Goal: Task Accomplishment & Management: Use online tool/utility

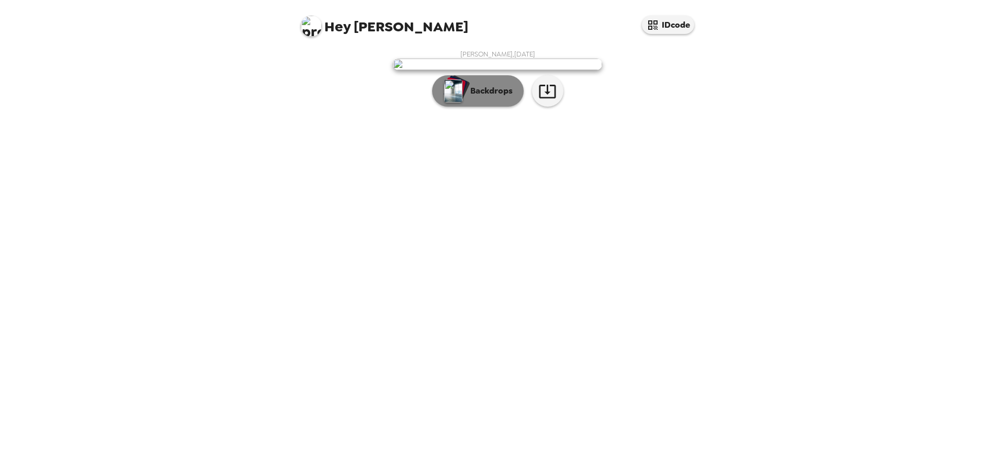
click at [491, 97] on p "Backdrops" at bounding box center [489, 91] width 48 height 13
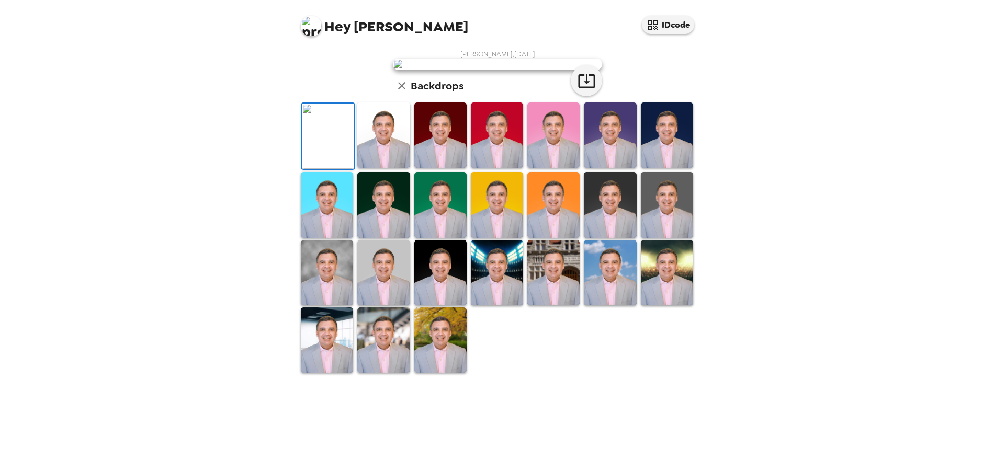
scroll to position [105, 0]
click at [679, 168] on img at bounding box center [667, 135] width 52 height 65
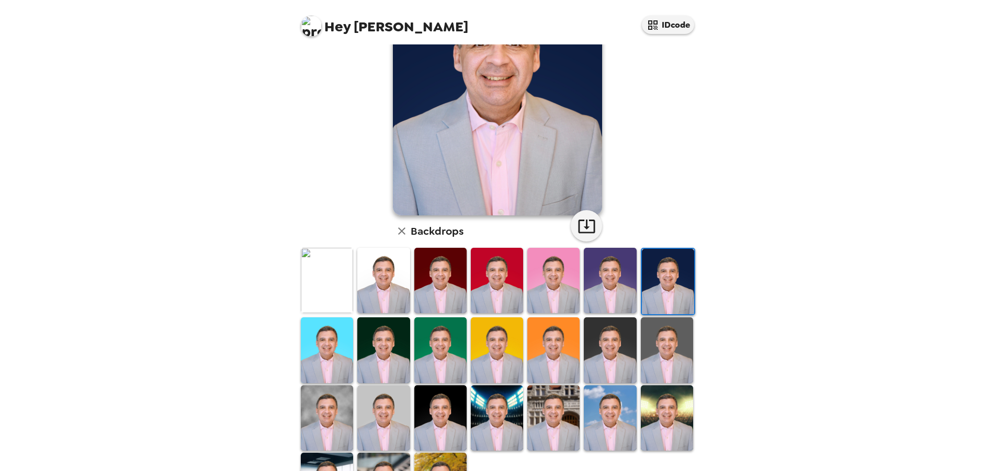
click at [605, 288] on img at bounding box center [610, 280] width 52 height 65
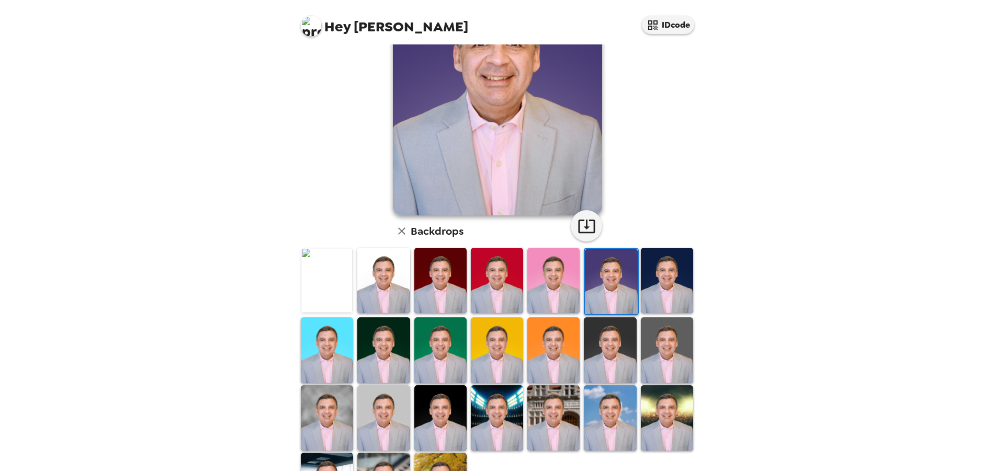
click at [589, 347] on img at bounding box center [610, 350] width 52 height 65
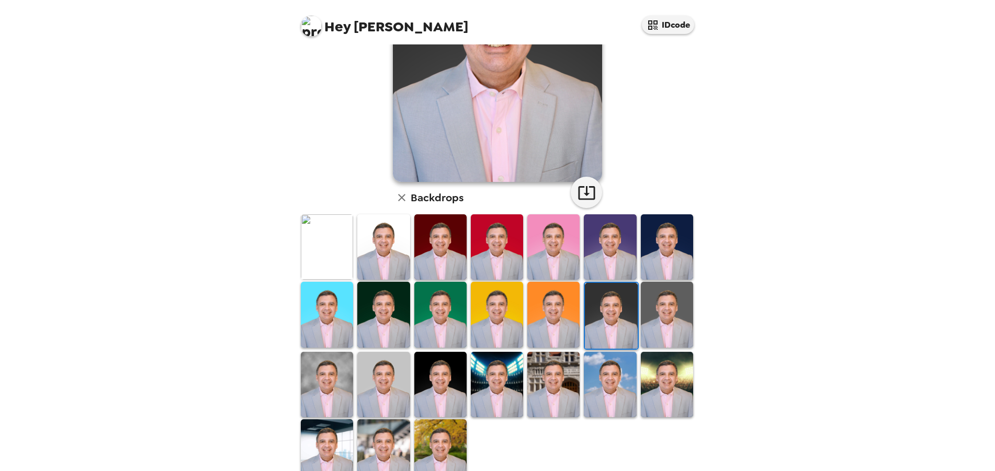
scroll to position [157, 0]
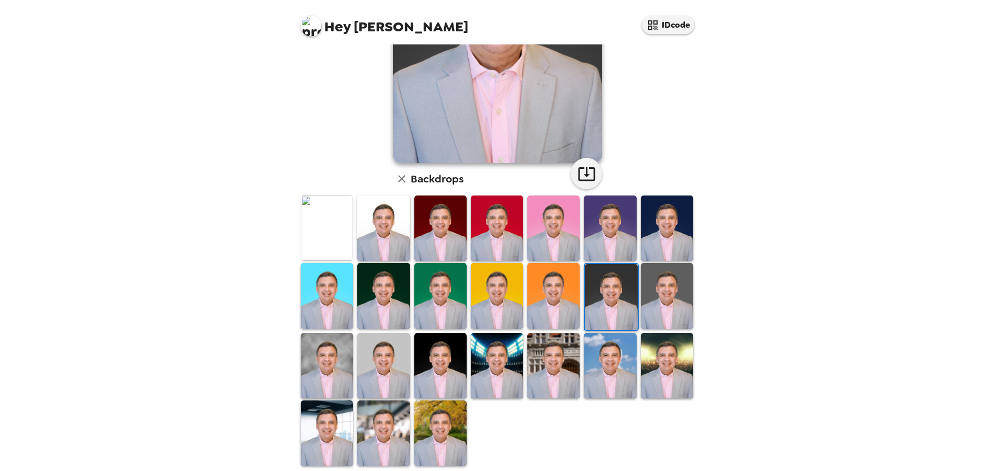
click at [400, 424] on img at bounding box center [383, 433] width 52 height 65
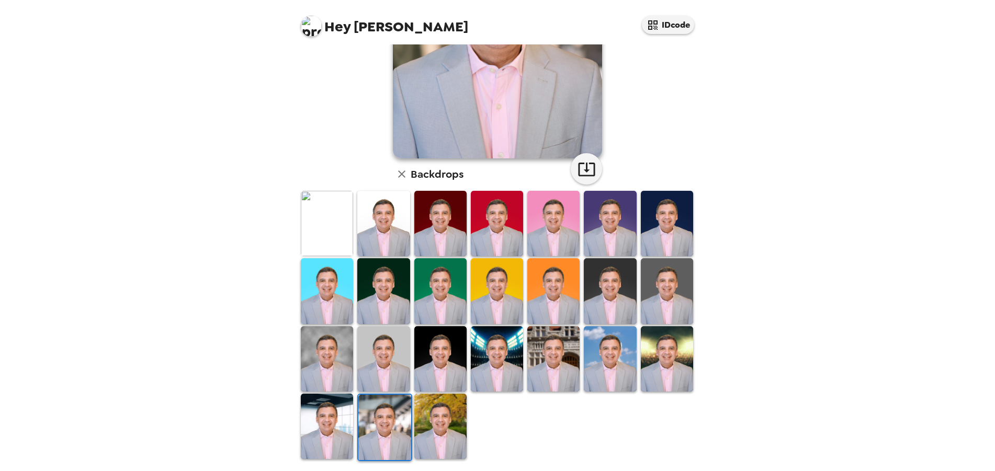
scroll to position [163, 0]
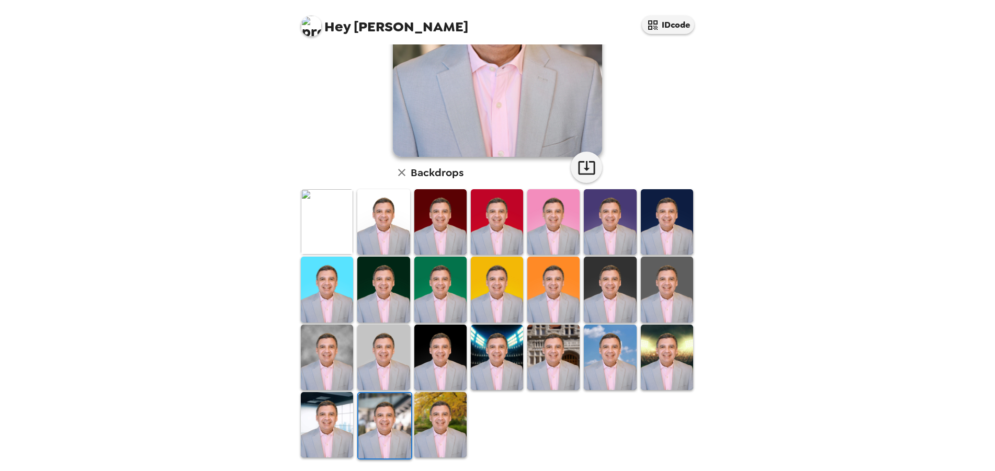
click at [343, 423] on img at bounding box center [327, 424] width 52 height 65
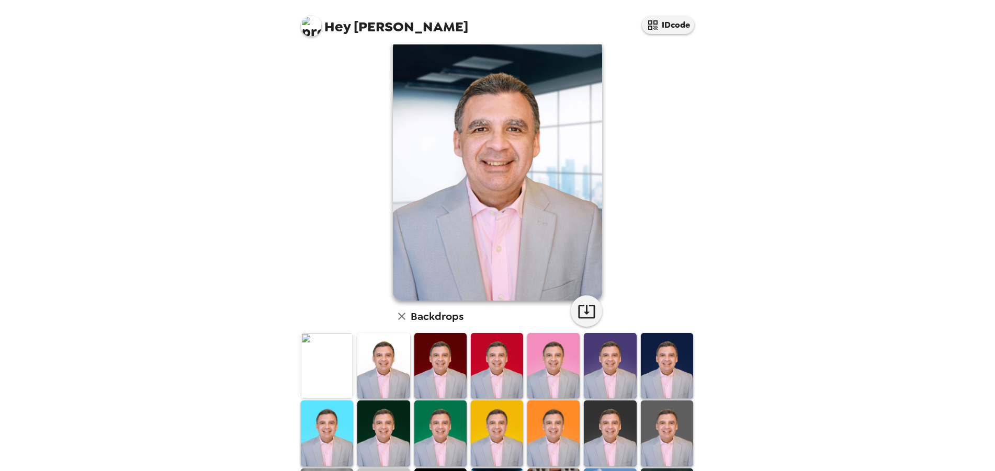
scroll to position [6, 0]
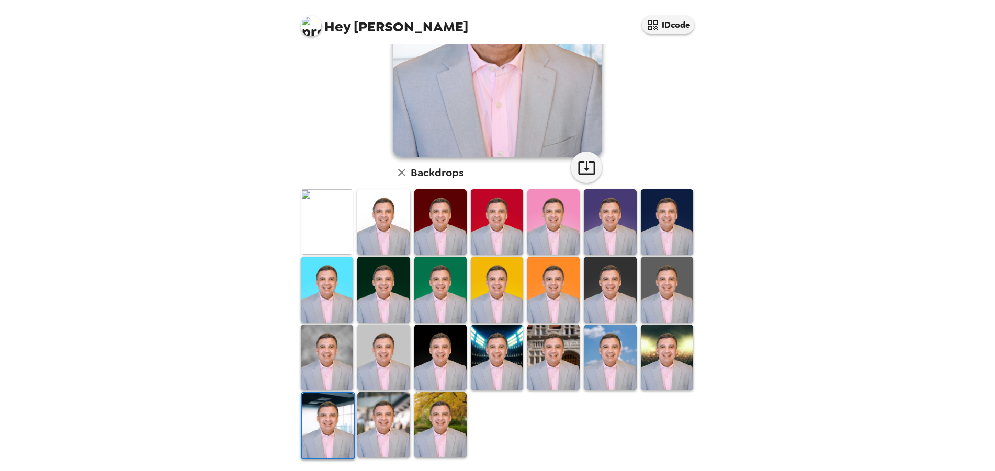
click at [679, 203] on img at bounding box center [667, 221] width 52 height 65
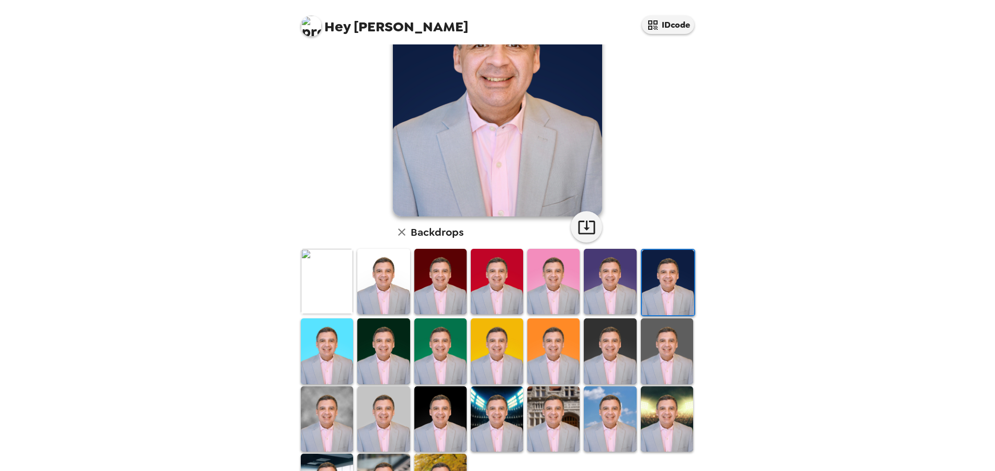
scroll to position [105, 0]
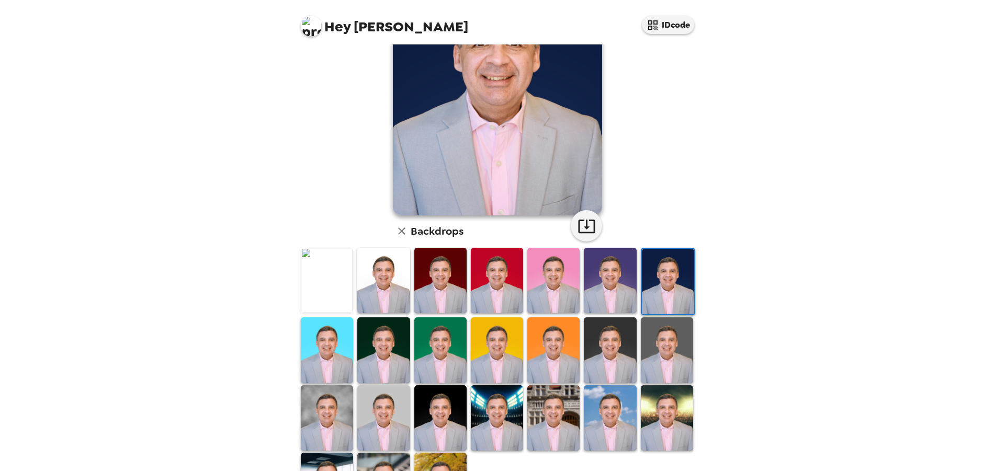
click at [671, 336] on img at bounding box center [667, 350] width 52 height 65
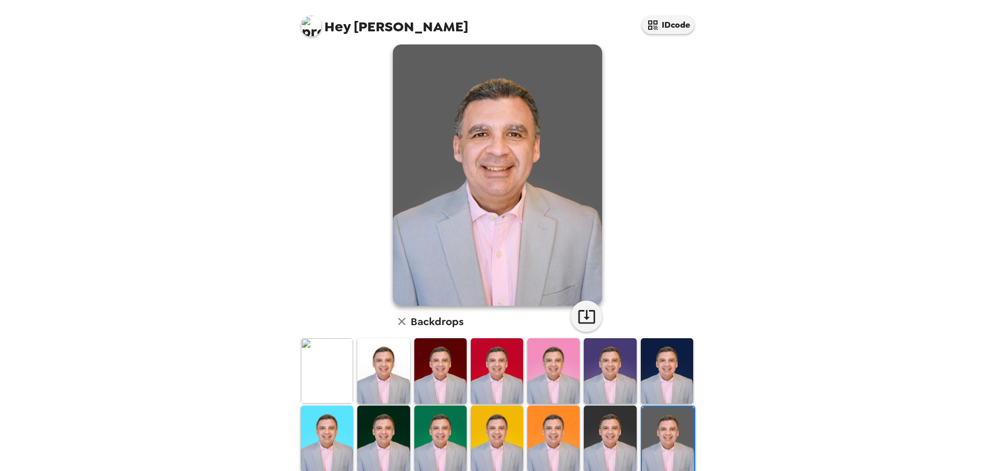
scroll to position [0, 0]
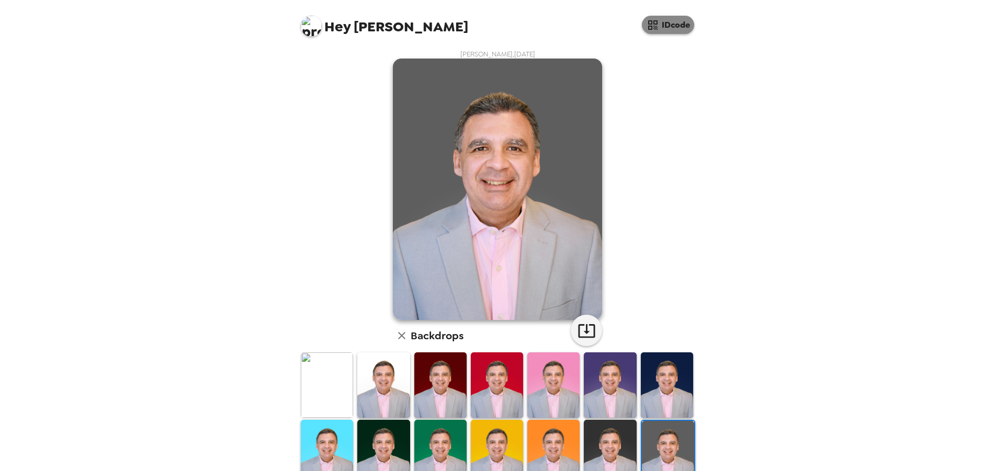
click at [663, 25] on button "IDcode" at bounding box center [668, 25] width 52 height 18
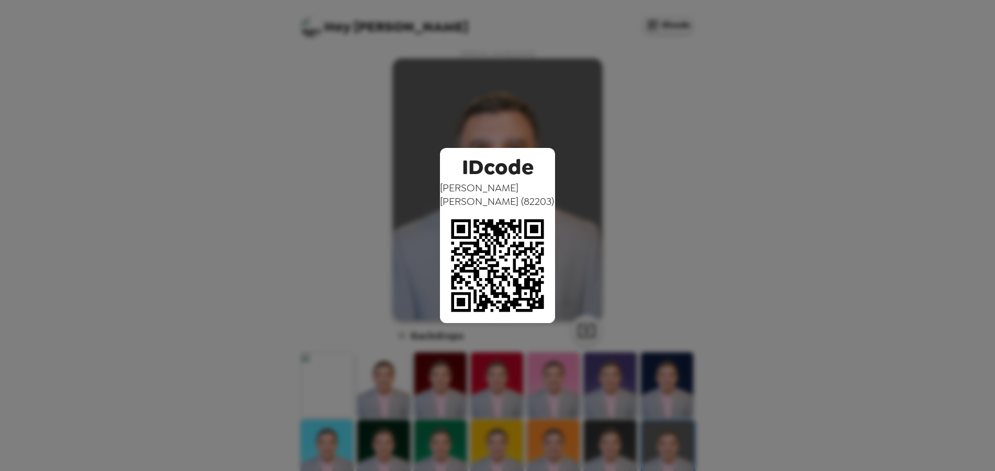
click at [852, 167] on div "IDcode Victor Calderon ( 82203 )" at bounding box center [497, 235] width 995 height 471
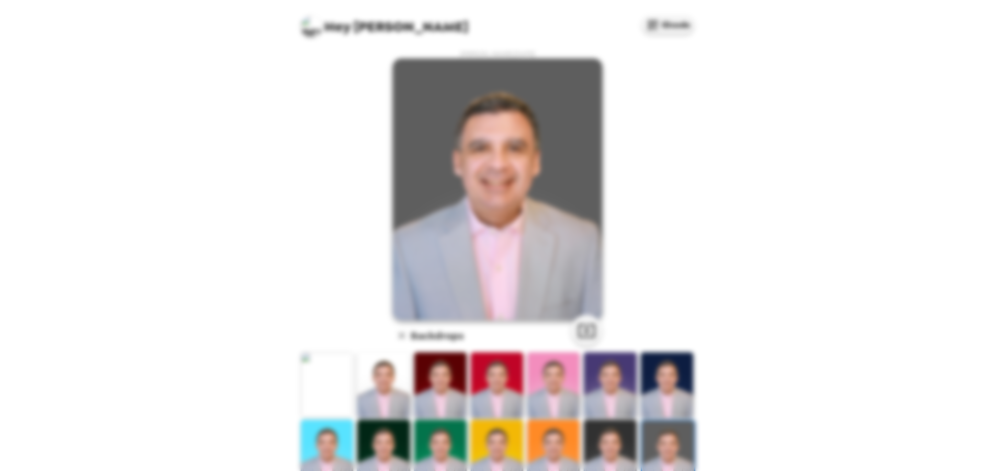
click at [852, 167] on div "IDcode Victor Calderon ( 82203 )" at bounding box center [497, 235] width 995 height 471
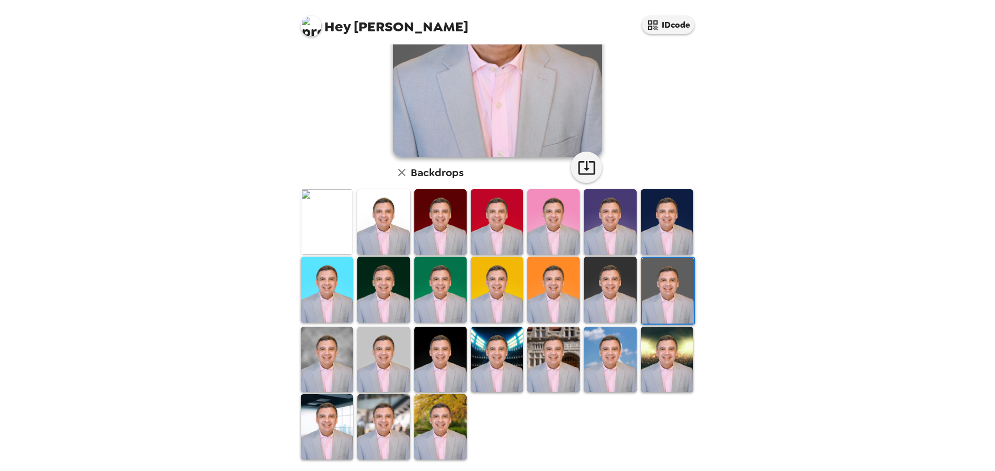
click at [446, 337] on img at bounding box center [440, 359] width 52 height 65
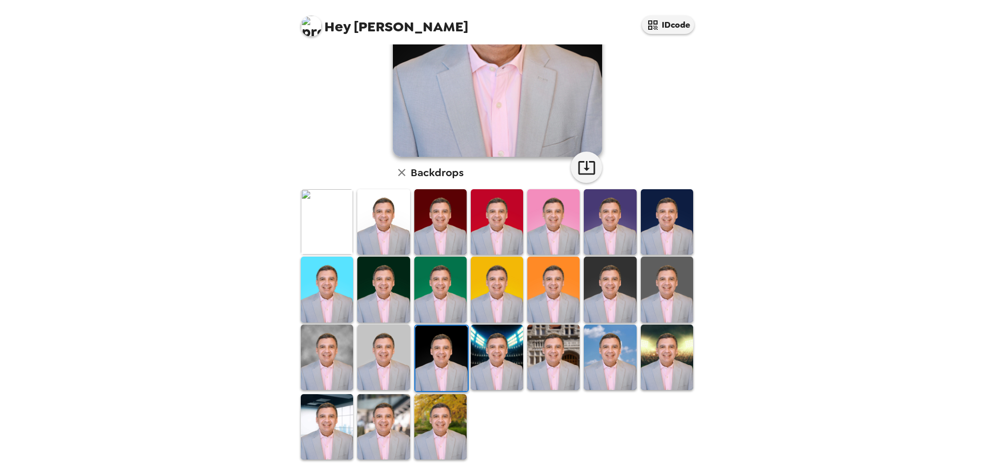
click at [506, 279] on img at bounding box center [497, 289] width 52 height 65
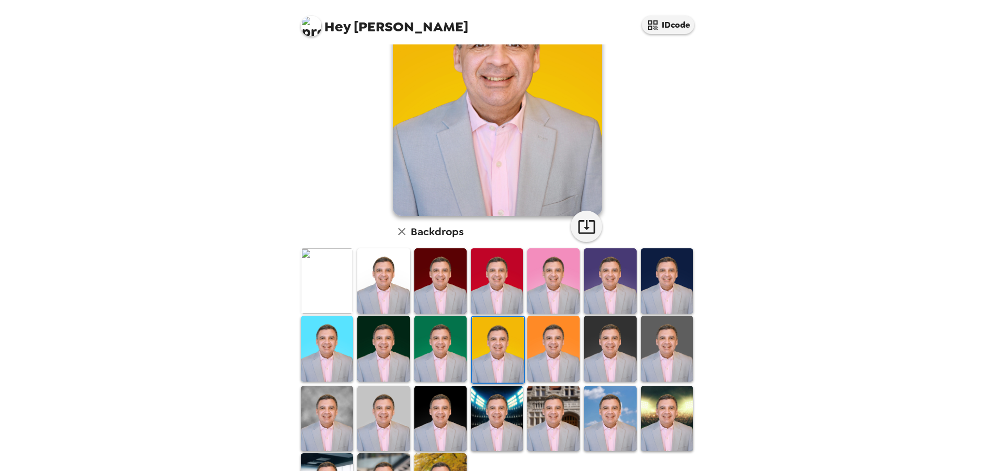
scroll to position [105, 0]
click at [556, 341] on img at bounding box center [553, 347] width 52 height 65
